Goal: Information Seeking & Learning: Compare options

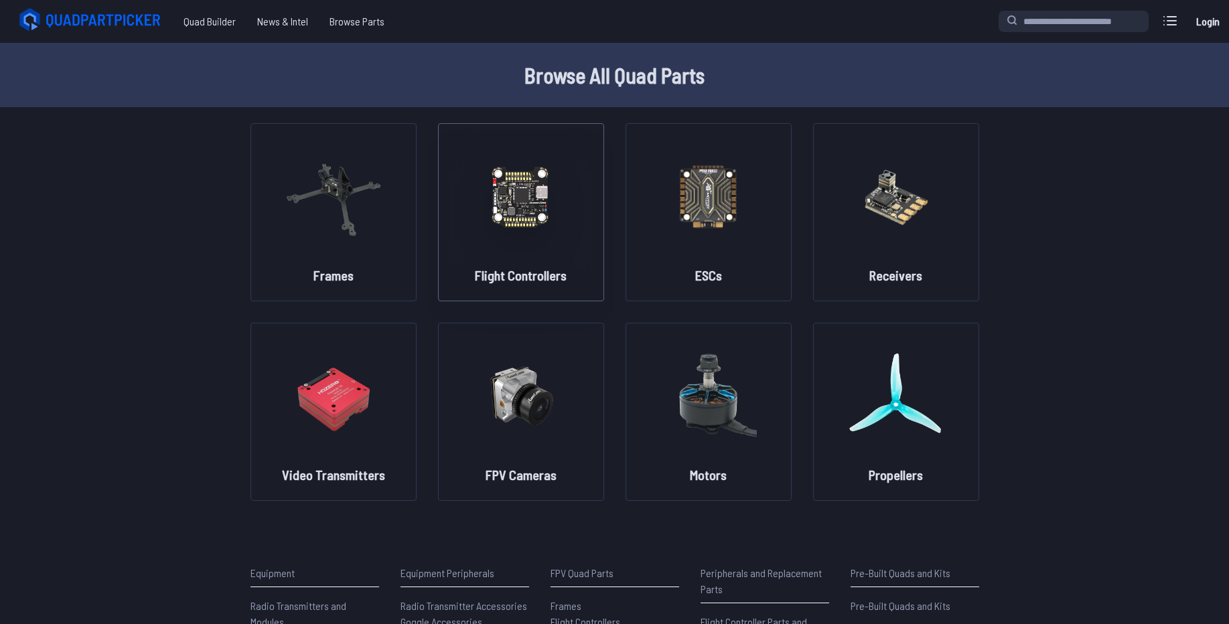
click at [499, 209] on img at bounding box center [521, 196] width 96 height 118
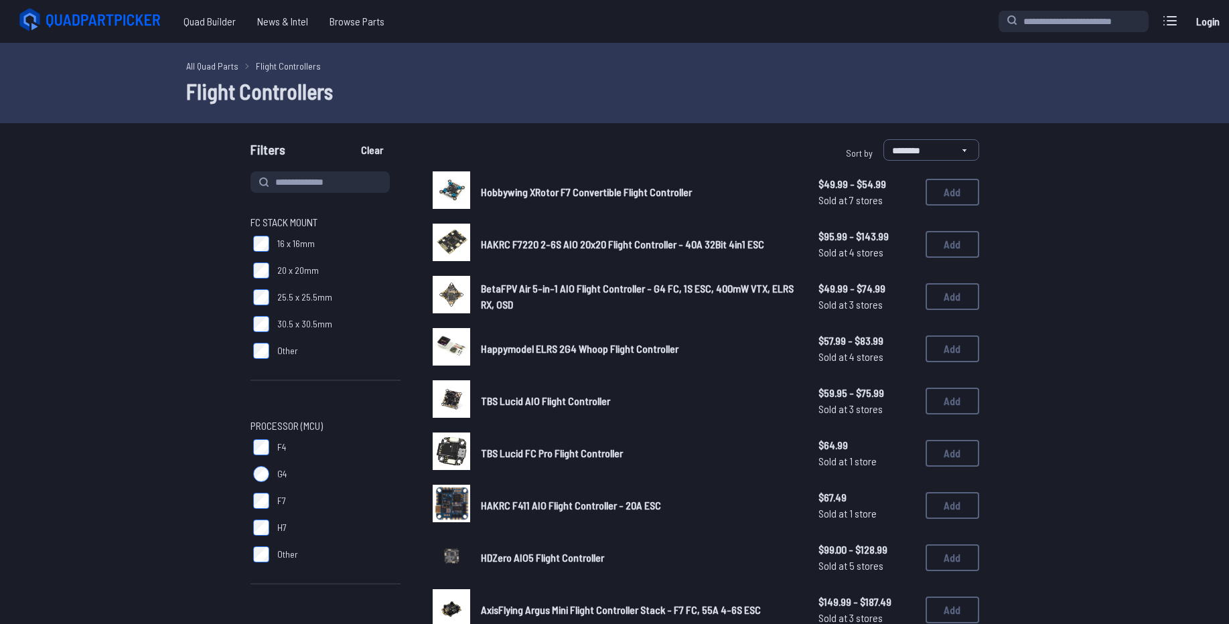
click at [529, 187] on span "Hobbywing XRotor F7 Convertible Flight Controller" at bounding box center [586, 192] width 211 height 13
click at [718, 242] on span "HAKRC F7220 2-6S AIO 20x20 Flight Controller - 40A 32Bit 4in1 ESC" at bounding box center [622, 244] width 283 height 13
click at [543, 352] on span "Happymodel ELRS 2G4 Whoop Flight Controller" at bounding box center [580, 348] width 198 height 13
click at [135, 17] on icon at bounding box center [105, 20] width 117 height 13
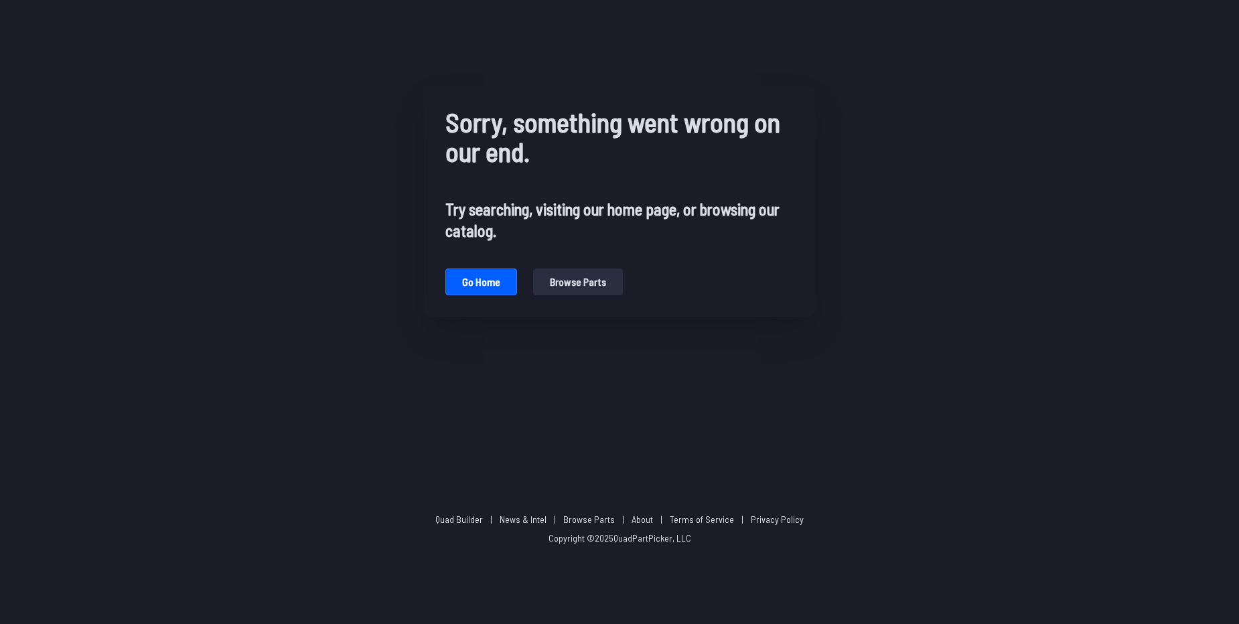
click at [182, 63] on div "Sorry, something went wrong on our end. Try searching, visiting our home page, …" at bounding box center [619, 201] width 1239 height 403
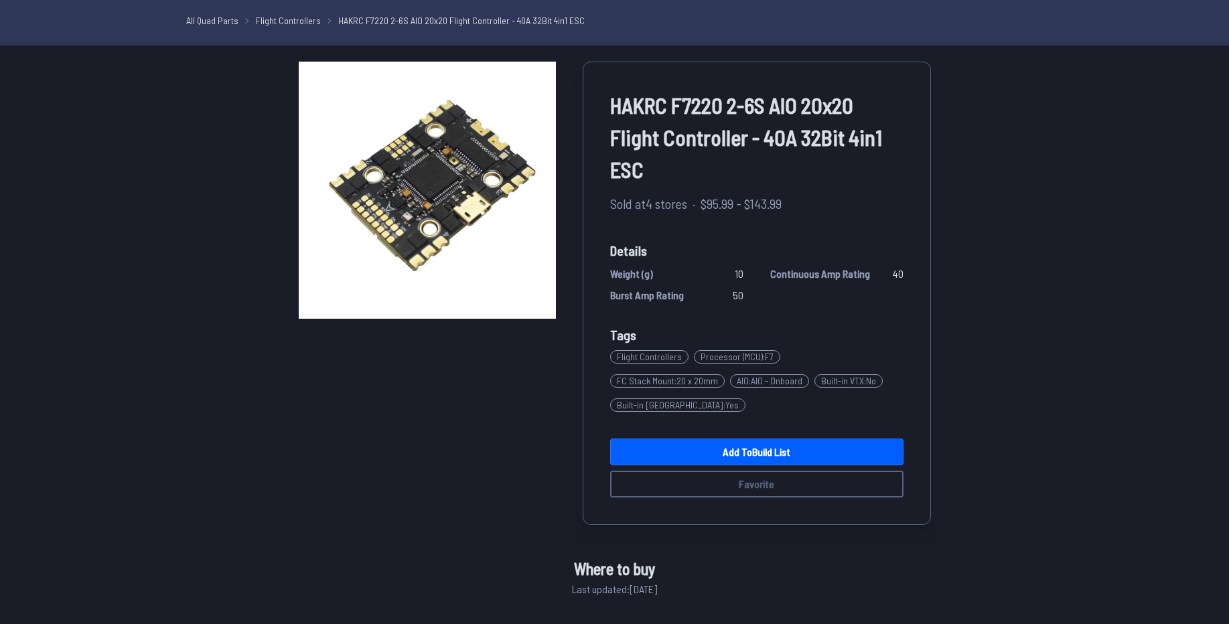
scroll to position [322, 0]
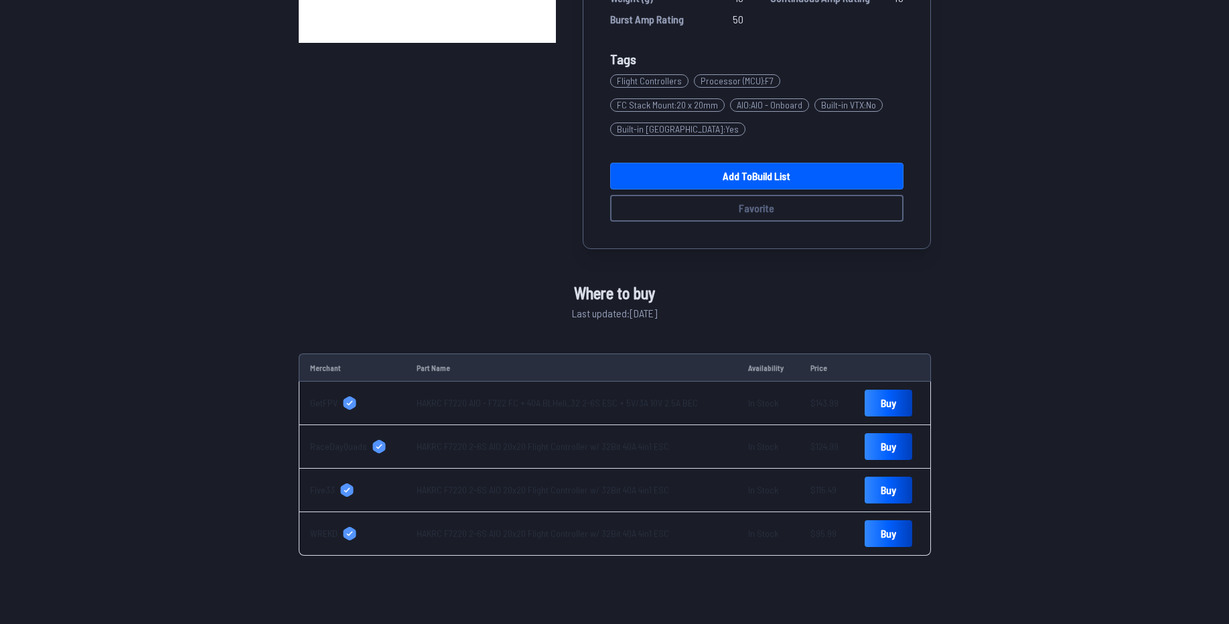
click at [998, 348] on div "HAKRC F7220 2-6S AIO 20x20 Flight Controller - 40A 32Bit 4in1 ESC Sold at 4 sto…" at bounding box center [614, 506] width 1229 height 1441
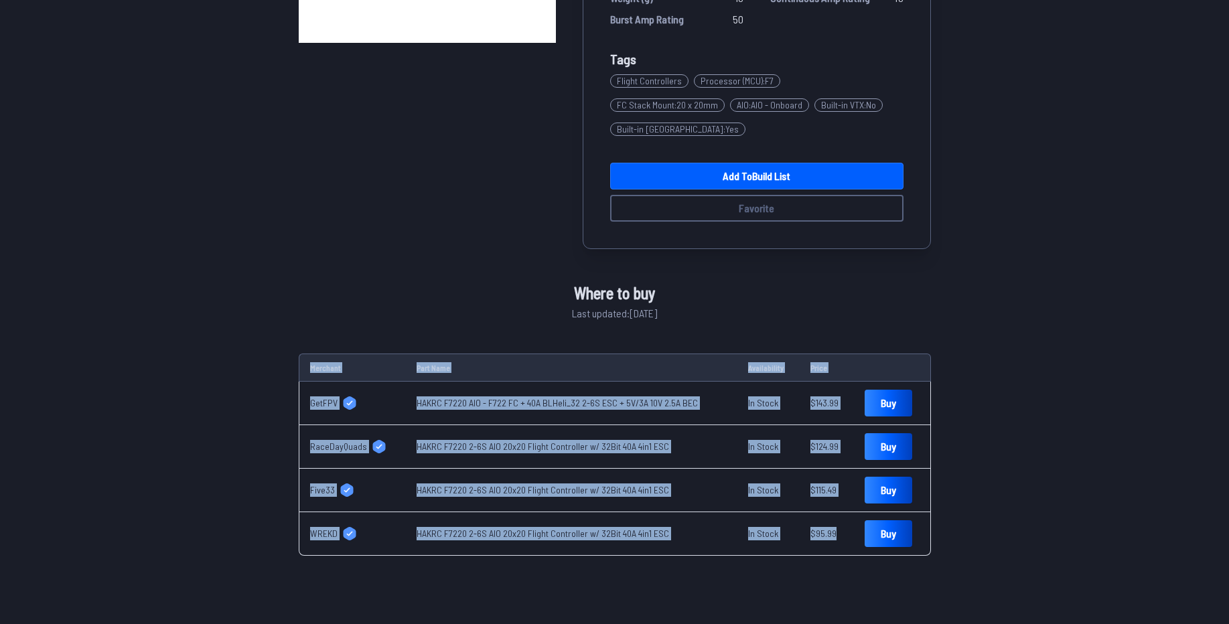
drag, startPoint x: 836, startPoint y: 516, endPoint x: 230, endPoint y: 360, distance: 626.1
click at [234, 360] on div "HAKRC F7220 2-6S AIO 20x20 Flight Controller - 40A 32Bit 4in1 ESC Sold at 4 sto…" at bounding box center [614, 171] width 761 height 770
click at [227, 359] on div "HAKRC F7220 2-6S AIO 20x20 Flight Controller - 40A 32Bit 4in1 ESC Sold at 4 sto…" at bounding box center [614, 506] width 1229 height 1441
drag, startPoint x: 305, startPoint y: 375, endPoint x: 699, endPoint y: 515, distance: 418.0
click at [699, 515] on tbody "GetFPV HAKRC F7220 AIO - F722 FC + 40A BLHeli_32 2-6S ESC + 5V/3A 10V 2.5A BEC …" at bounding box center [615, 469] width 632 height 174
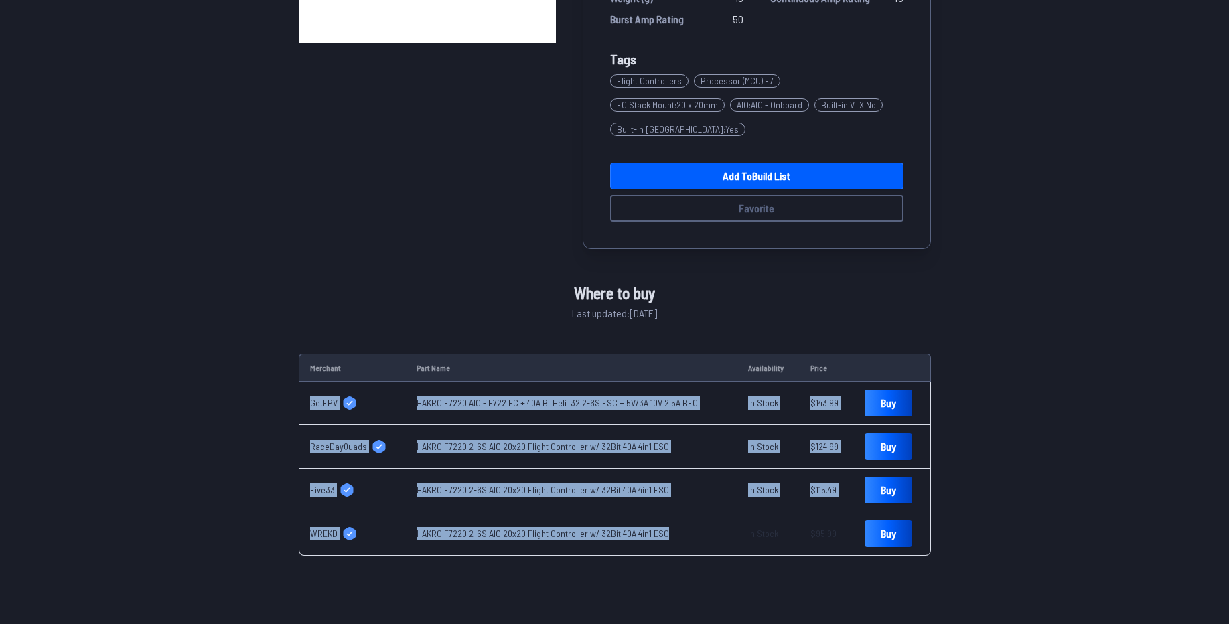
click at [700, 515] on td "HAKRC F7220 2-6S AIO 20x20 Flight Controller w/ 32Bit 40A 4in1 ESC" at bounding box center [572, 534] width 332 height 44
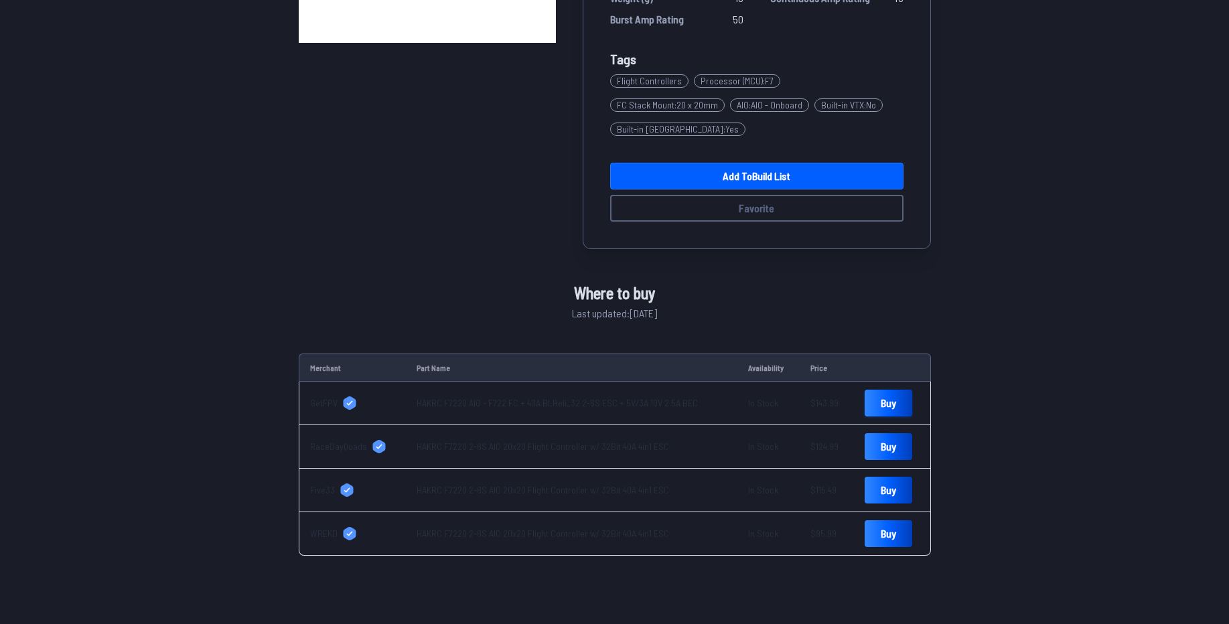
click at [882, 390] on link "Buy" at bounding box center [889, 403] width 48 height 27
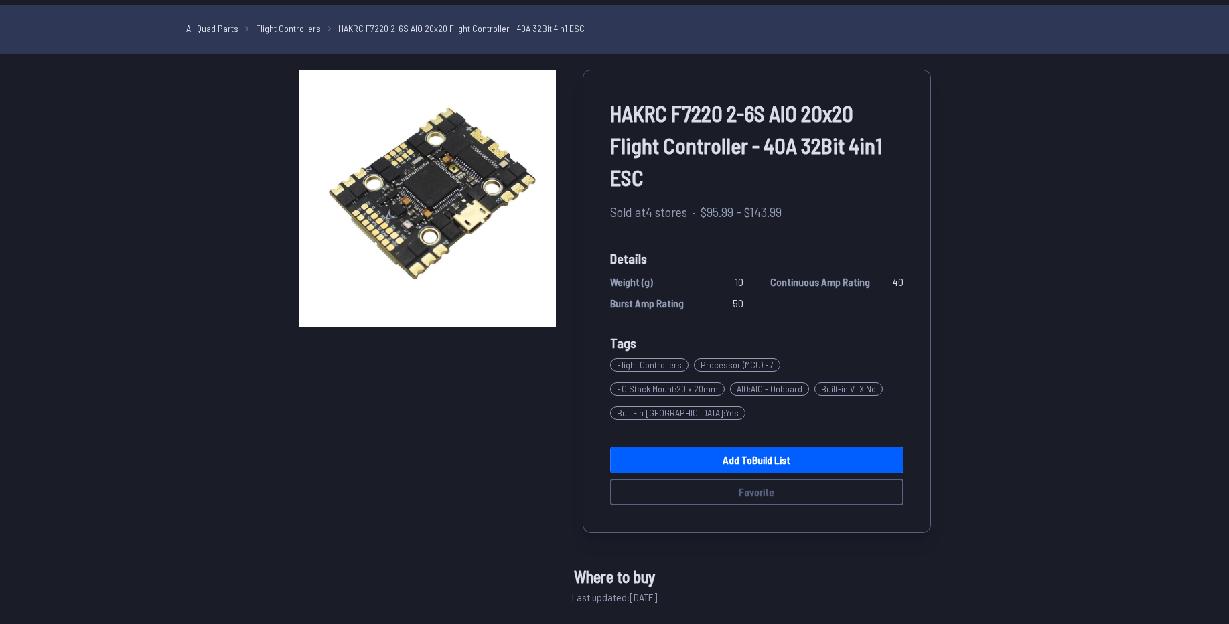
scroll to position [0, 0]
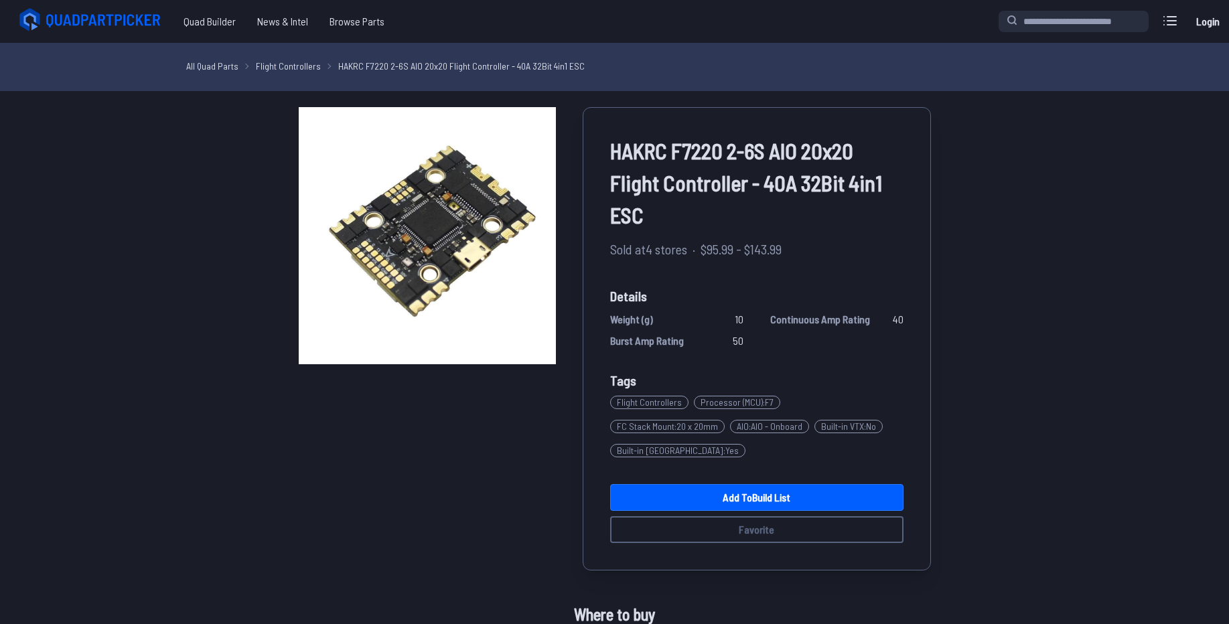
click at [194, 19] on span "Quad Builder" at bounding box center [210, 21] width 74 height 27
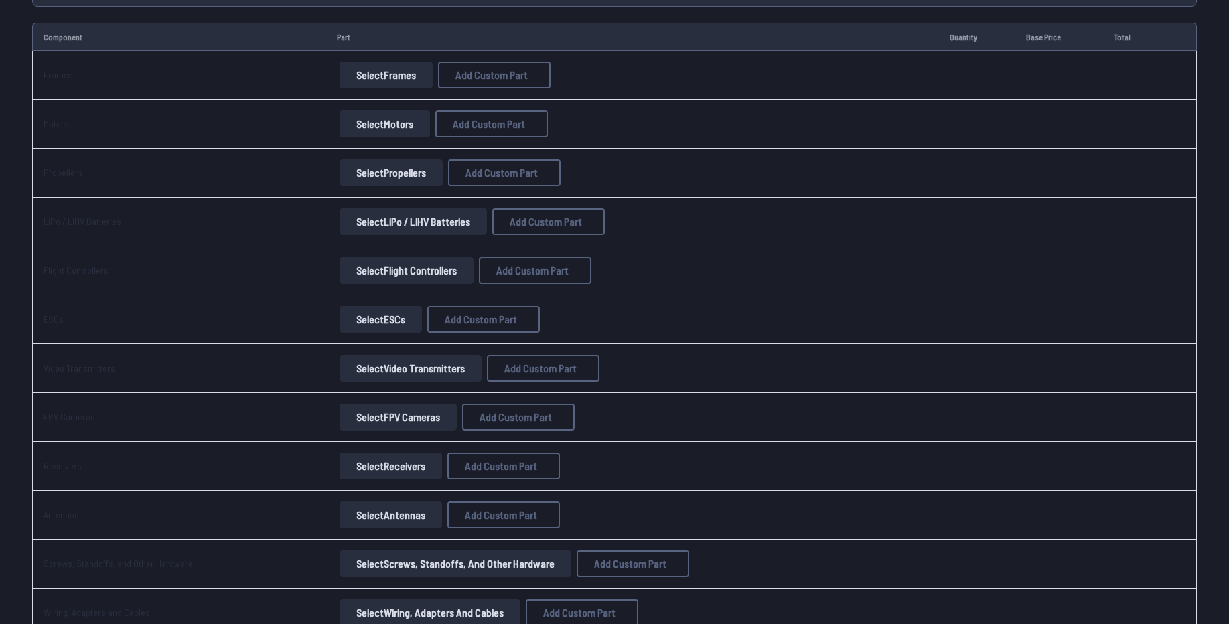
scroll to position [161, 0]
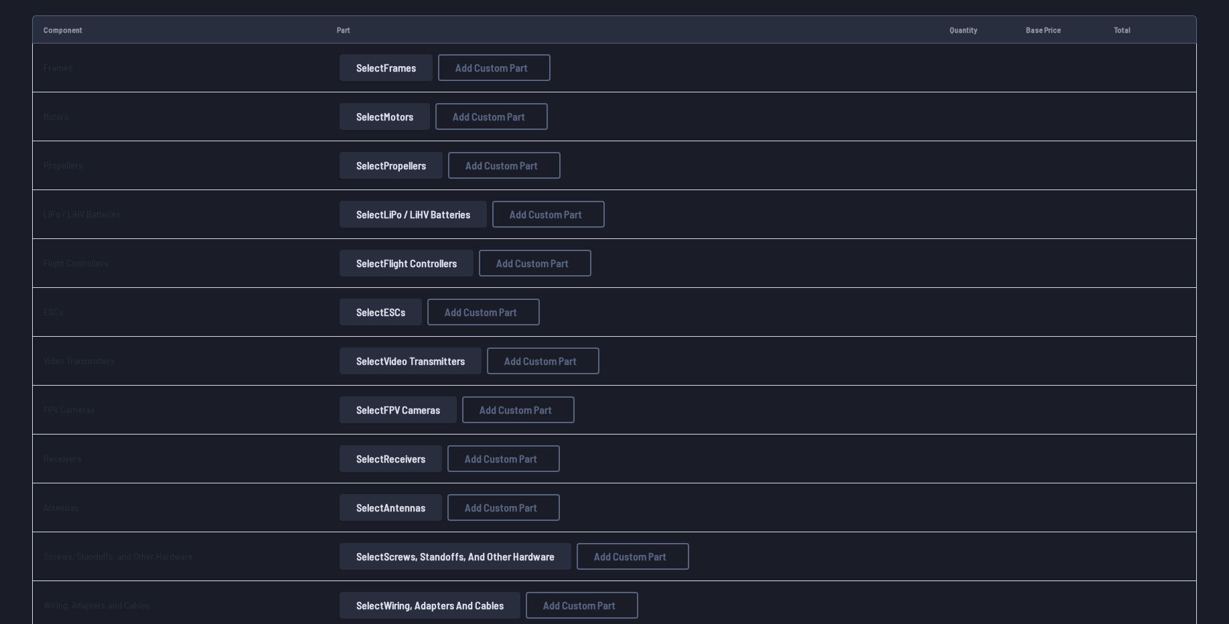
click at [380, 116] on button "Select Motors" at bounding box center [385, 116] width 90 height 27
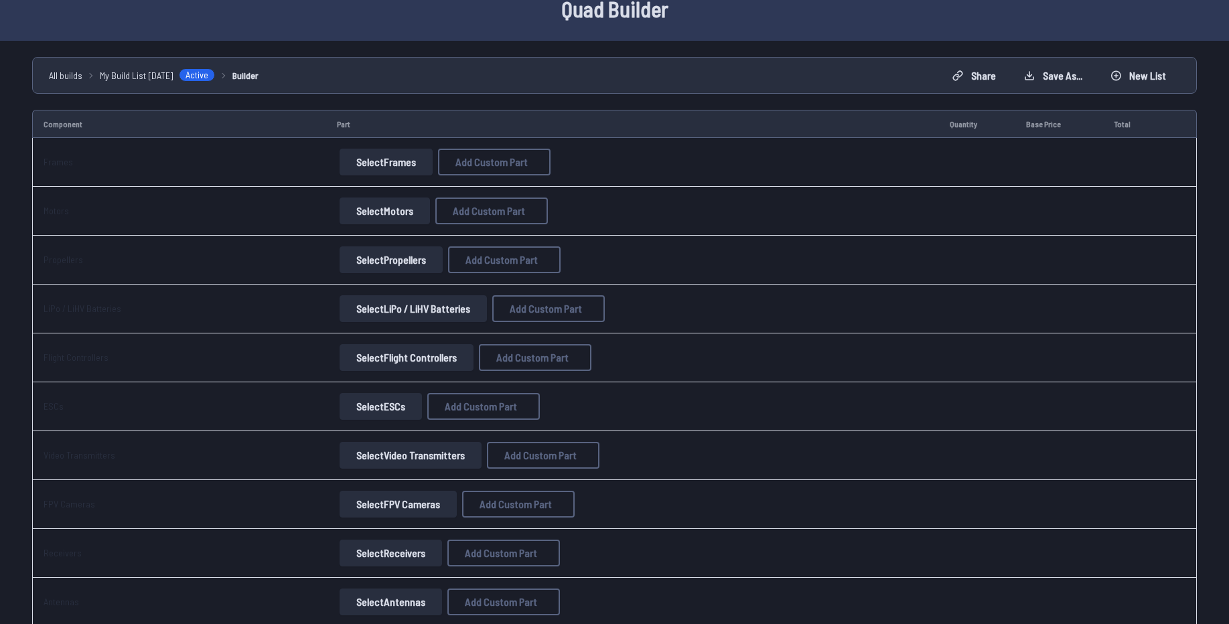
scroll to position [0, 0]
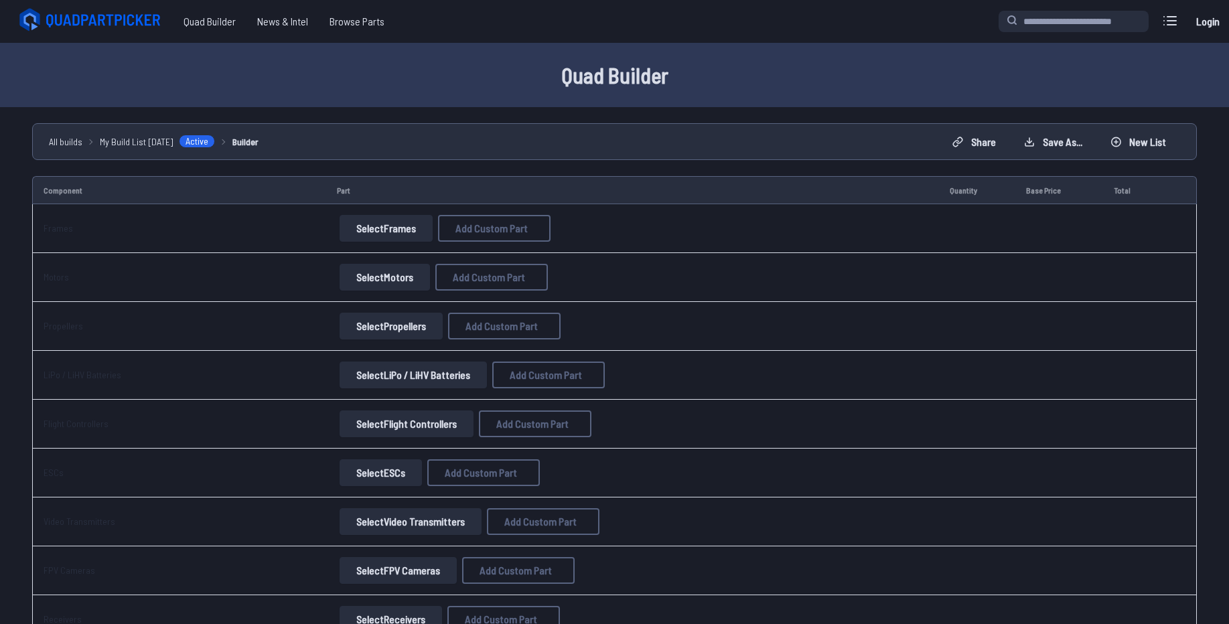
click at [386, 273] on button "Select Motors" at bounding box center [385, 277] width 90 height 27
click at [468, 277] on span "Add Custom Part" at bounding box center [489, 277] width 72 height 11
select select "**********"
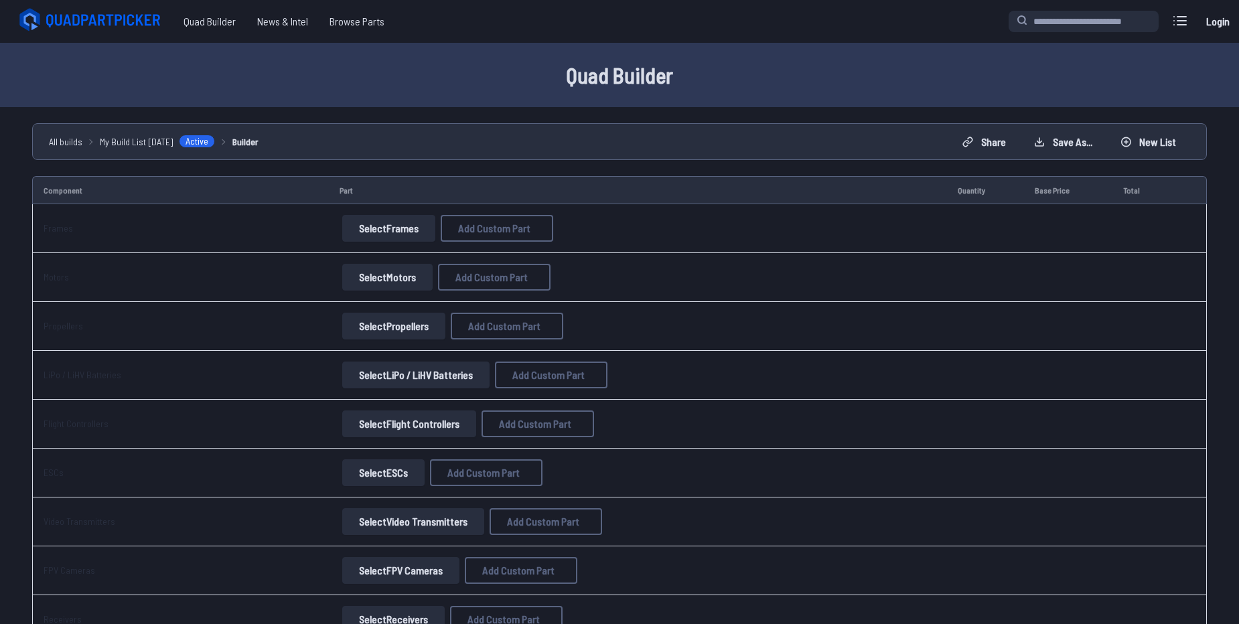
click at [752, 126] on icon at bounding box center [745, 132] width 12 height 12
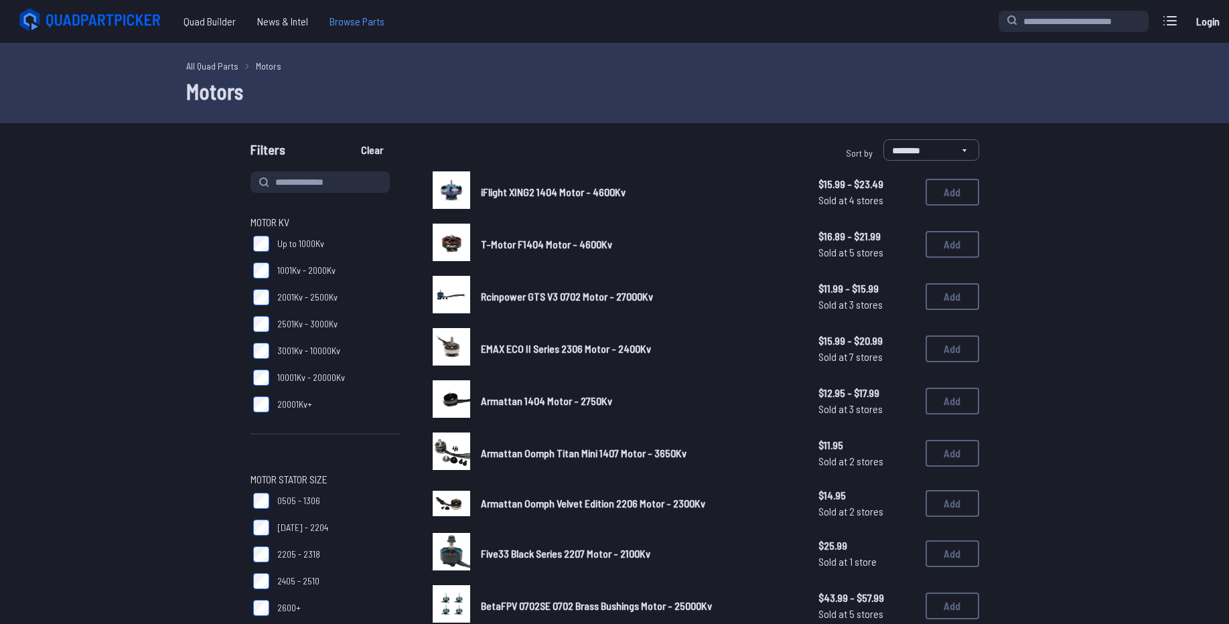
click at [357, 20] on span "Browse Parts" at bounding box center [357, 21] width 76 height 27
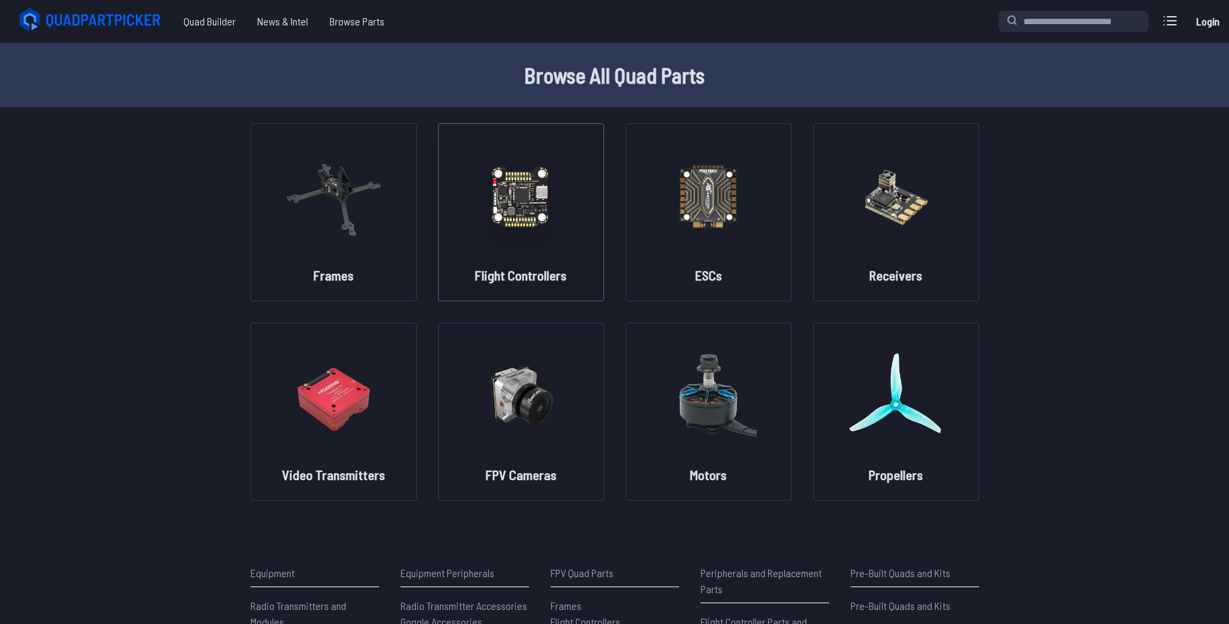
click at [561, 210] on img at bounding box center [521, 196] width 96 height 118
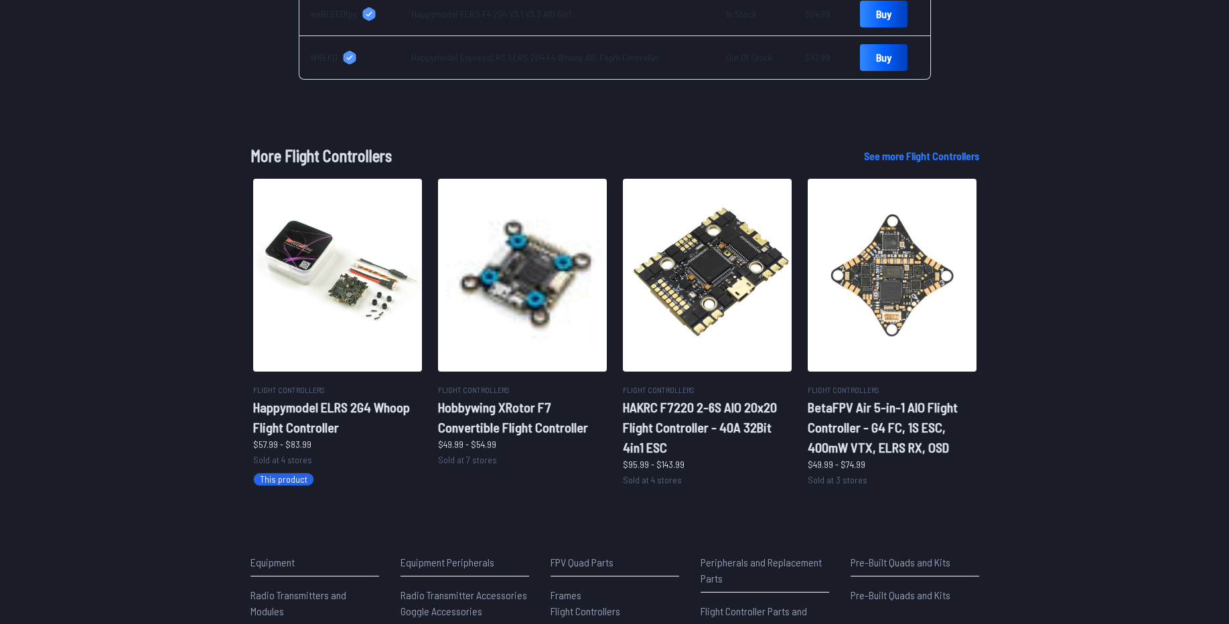
scroll to position [746, 0]
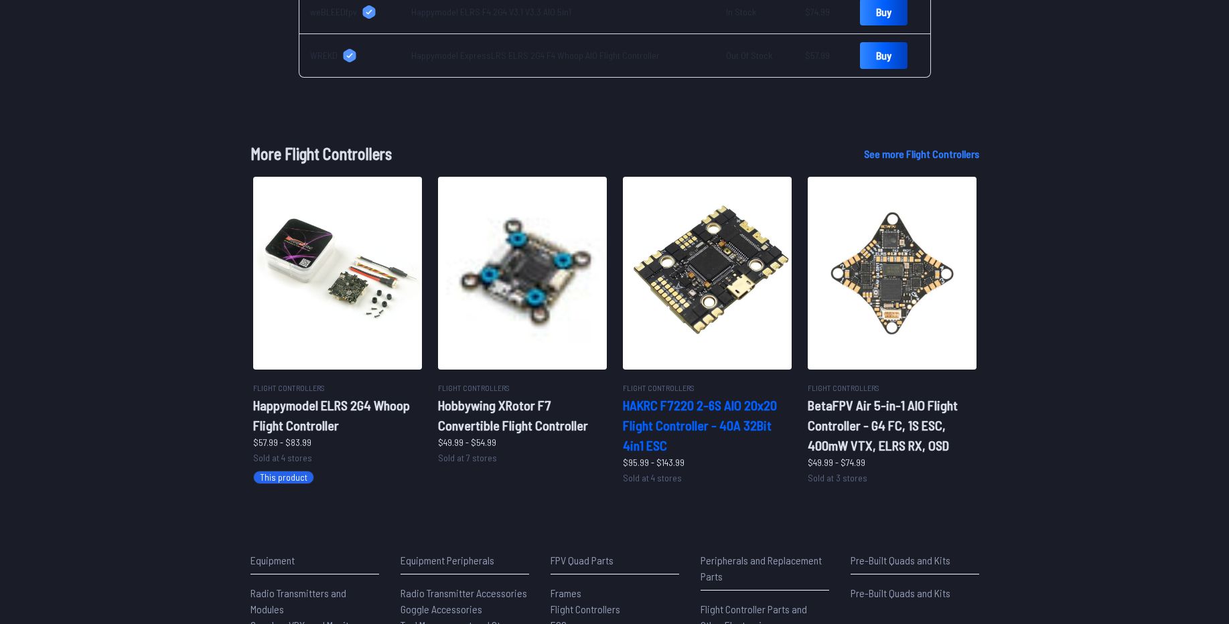
click at [699, 447] on h2 "HAKRC F7220 2-6S AIO 20x20 Flight Controller - 40A 32Bit 4in1 ESC" at bounding box center [707, 425] width 169 height 60
click at [703, 438] on h2 "HAKRC F7220 2-6S AIO 20x20 Flight Controller - 40A 32Bit 4in1 ESC" at bounding box center [707, 425] width 169 height 60
click at [701, 403] on h2 "HAKRC F7220 2-6S AIO 20x20 Flight Controller - 40A 32Bit 4in1 ESC" at bounding box center [707, 425] width 169 height 60
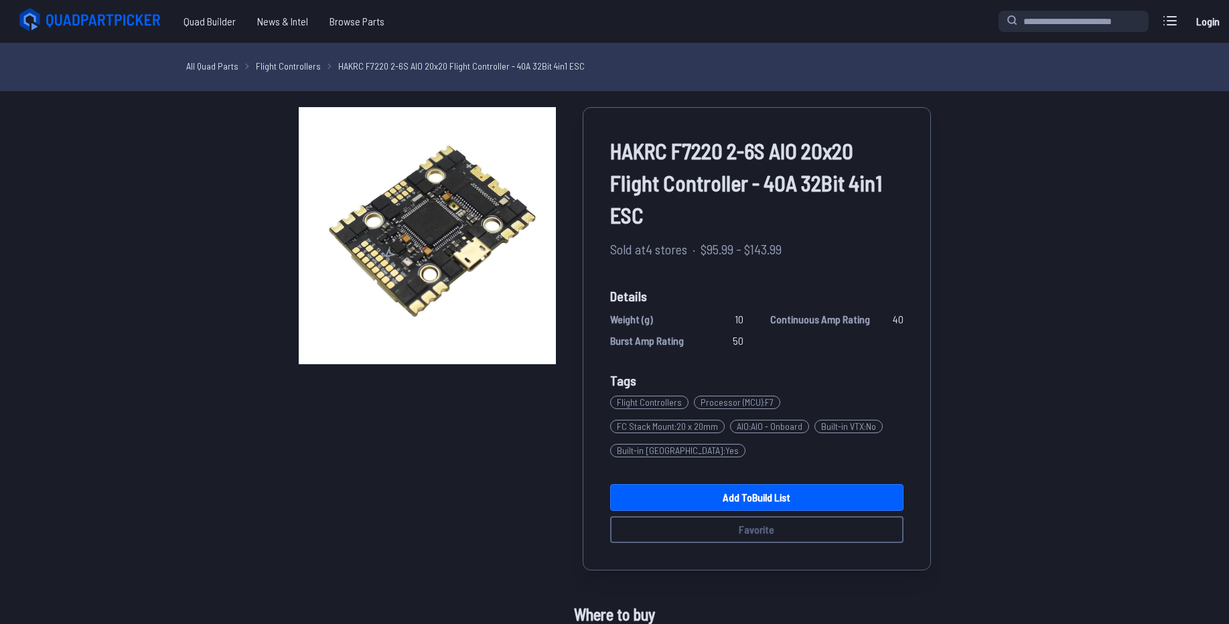
click at [696, 332] on div "Weight (g) 10 Continuous Amp Rating 40 Burst Amp Rating 50" at bounding box center [756, 330] width 293 height 38
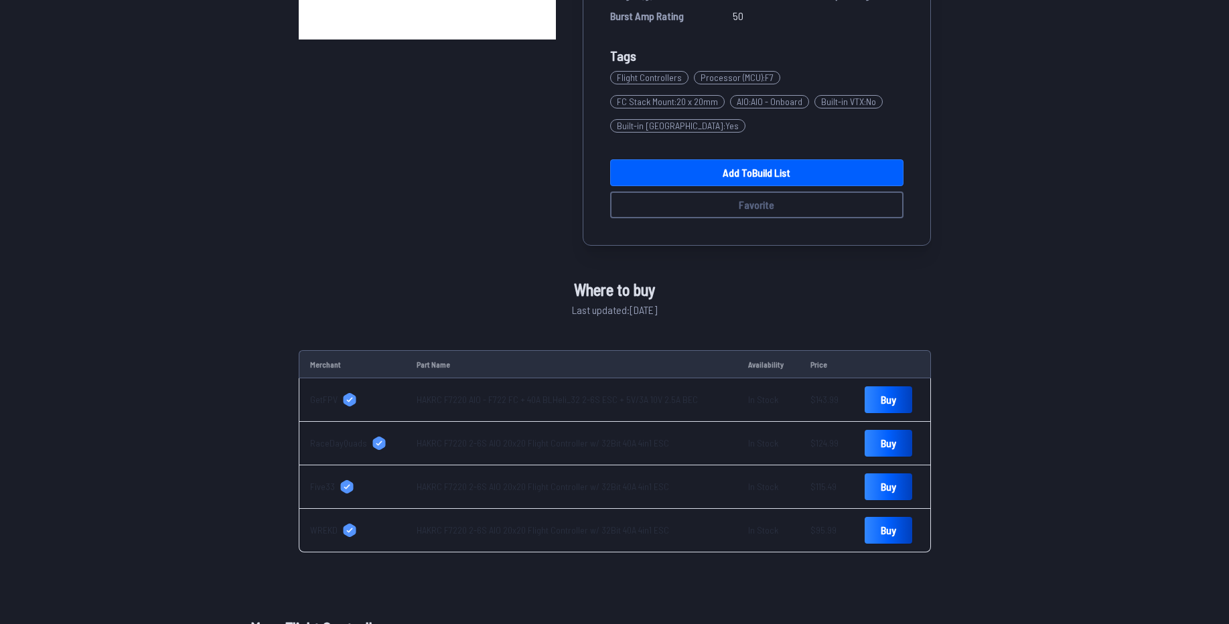
scroll to position [317, 0]
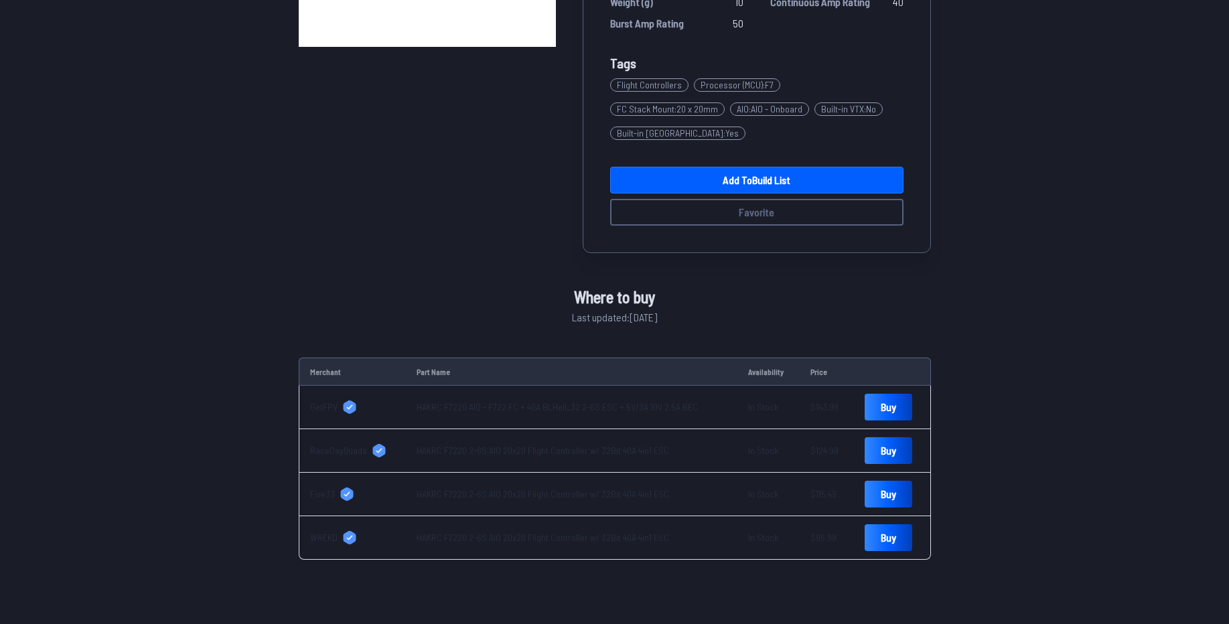
click at [326, 531] on span "WREKD" at bounding box center [323, 537] width 27 height 13
click at [314, 473] on td "Five33" at bounding box center [352, 495] width 107 height 44
click at [318, 488] on span "Five33" at bounding box center [322, 494] width 25 height 13
click at [1180, 1] on div "HAKRC F7220 2-6S AIO 20x20 Flight Controller - 40A 32Bit 4in1 ESC Sold at 4 sto…" at bounding box center [614, 510] width 1229 height 1441
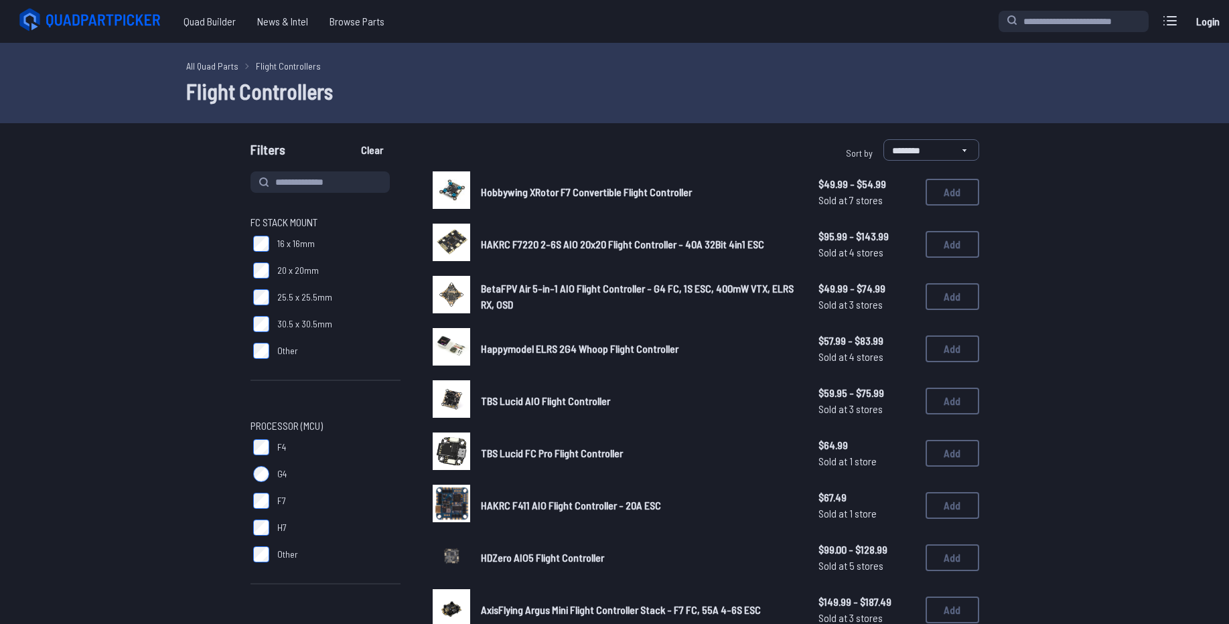
click at [559, 194] on span "Hobbywing XRotor F7 Convertible Flight Controller" at bounding box center [586, 192] width 211 height 13
click at [587, 241] on span "HAKRC F7220 2-6S AIO 20x20 Flight Controller - 40A 32Bit 4in1 ESC" at bounding box center [622, 244] width 283 height 13
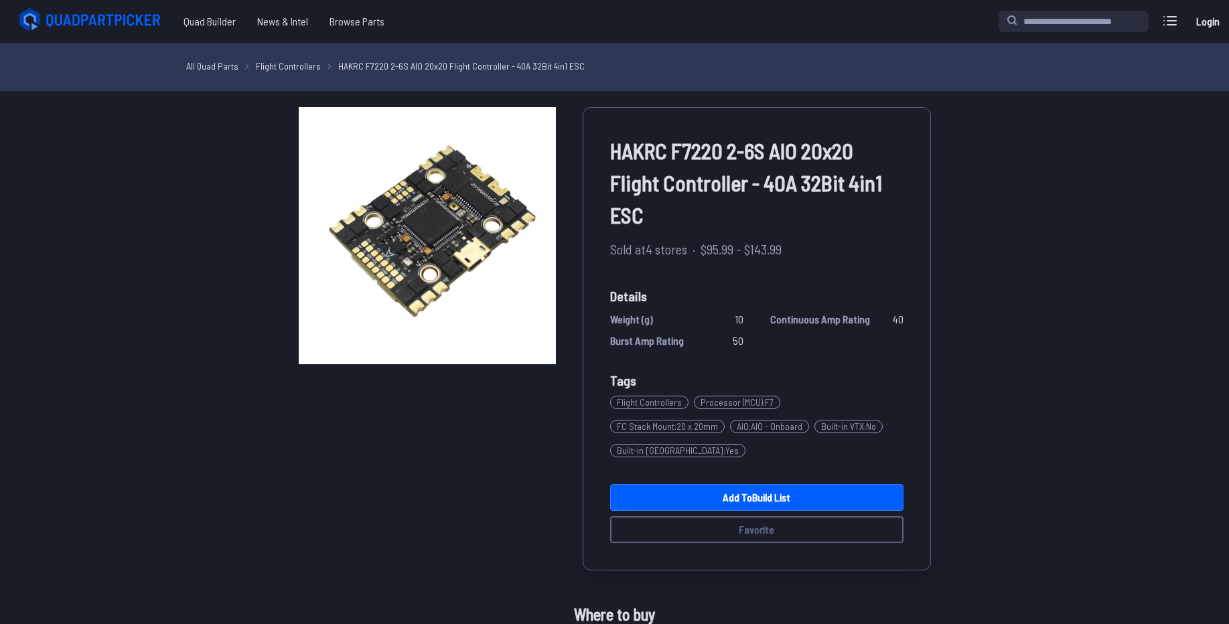
scroll to position [322, 0]
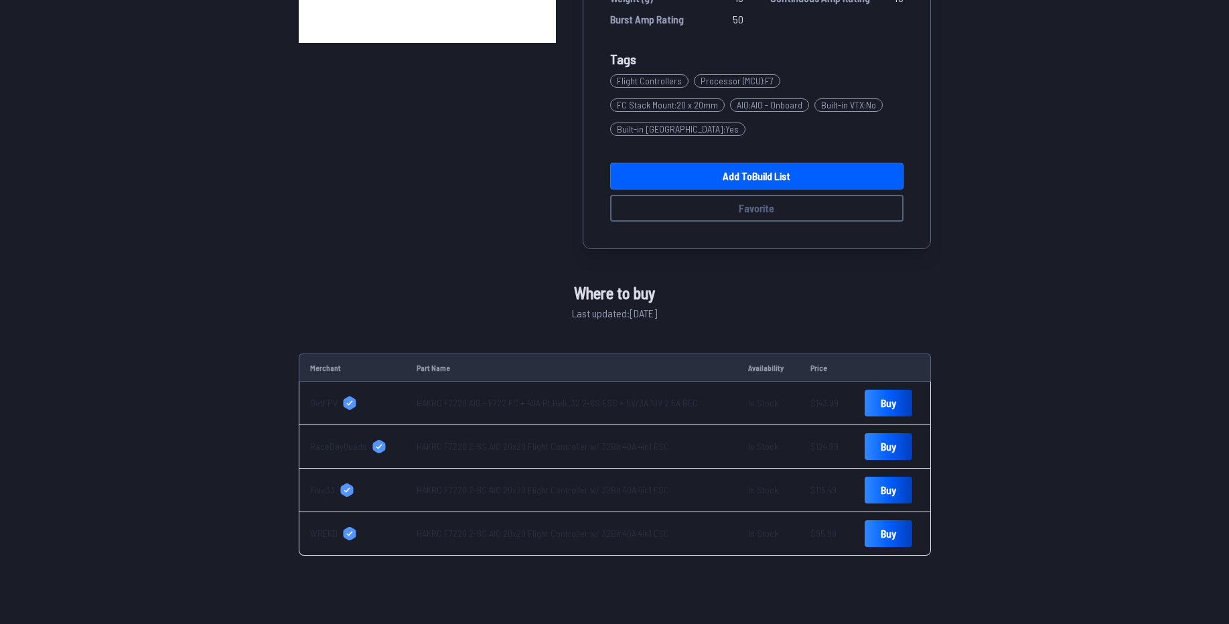
click at [469, 484] on link "HAKRC F7220 2-6S AIO 20x20 Flight Controller w/ 32Bit 40A 4in1 ESC" at bounding box center [543, 489] width 253 height 11
click at [941, 193] on div "HAKRC F7220 2-6S AIO 20x20 Flight Controller - 40A 32Bit 4in1 ESC Sold at 4 sto…" at bounding box center [614, 171] width 761 height 770
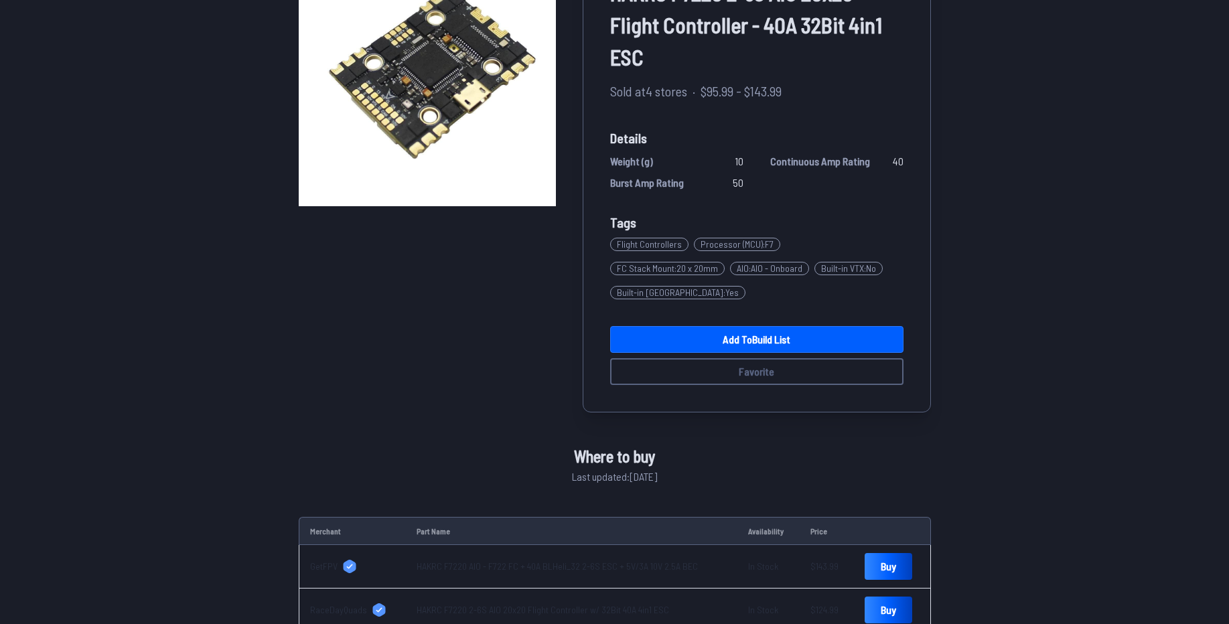
scroll to position [80, 0]
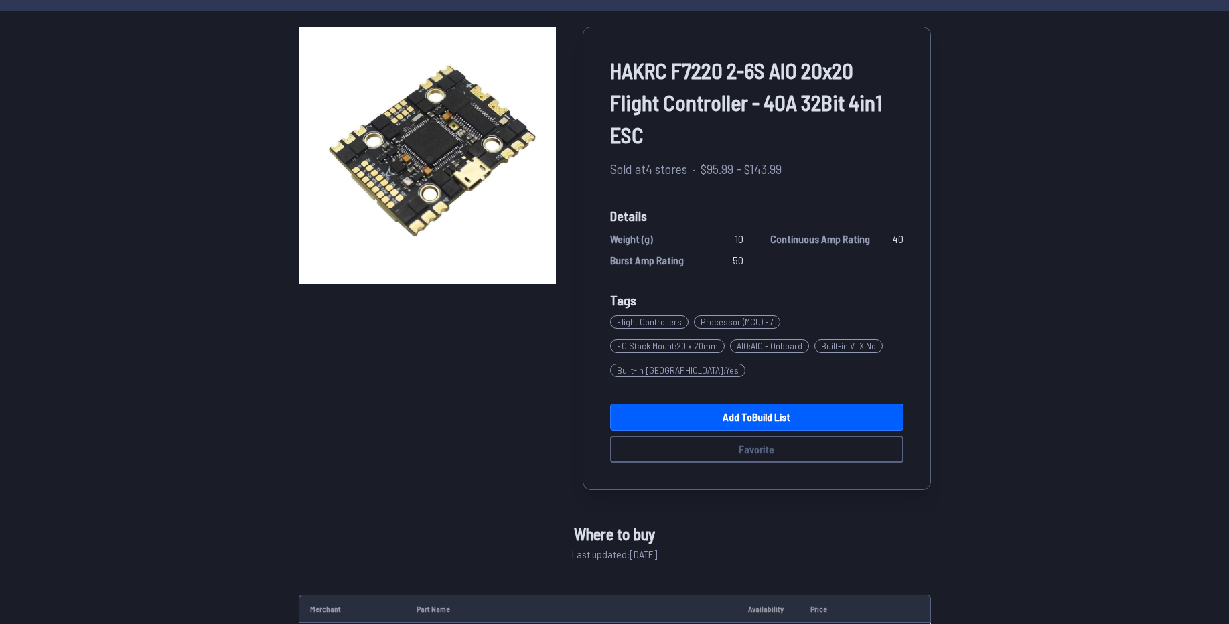
click at [746, 364] on span "Built-in ESC : Yes" at bounding box center [677, 370] width 135 height 13
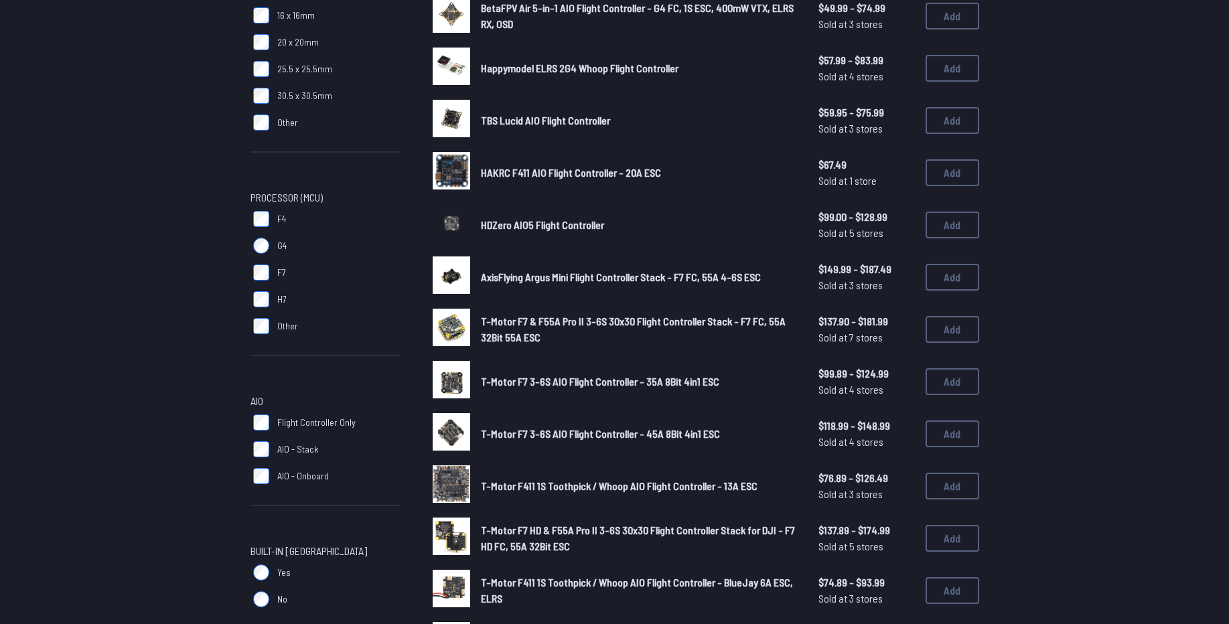
scroll to position [275, 0]
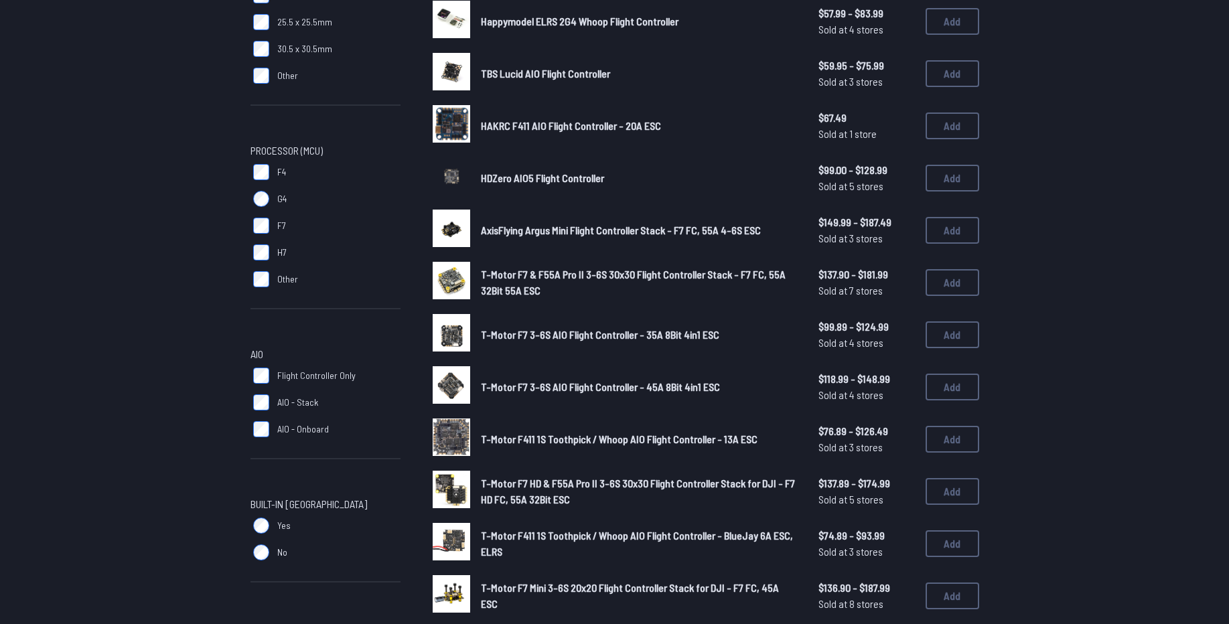
click at [179, 340] on form "**********" at bounding box center [614, 424] width 1229 height 1120
click at [129, 76] on form "**********" at bounding box center [614, 424] width 1229 height 1120
